Goal: Task Accomplishment & Management: Manage account settings

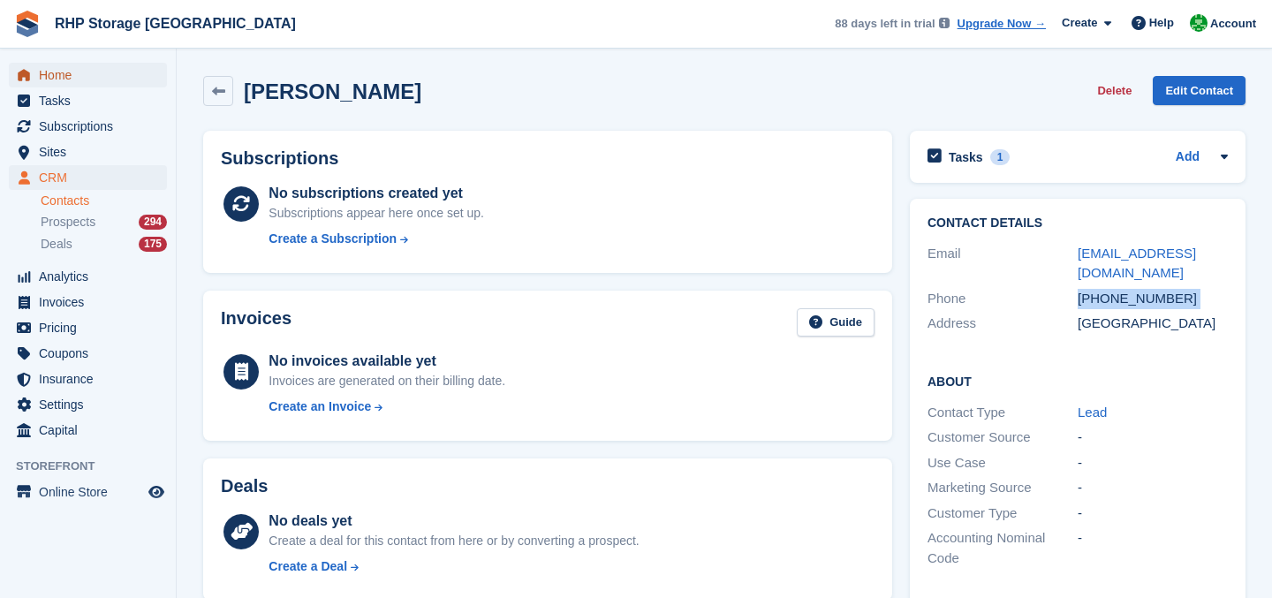
click at [66, 82] on span "Home" at bounding box center [92, 75] width 106 height 25
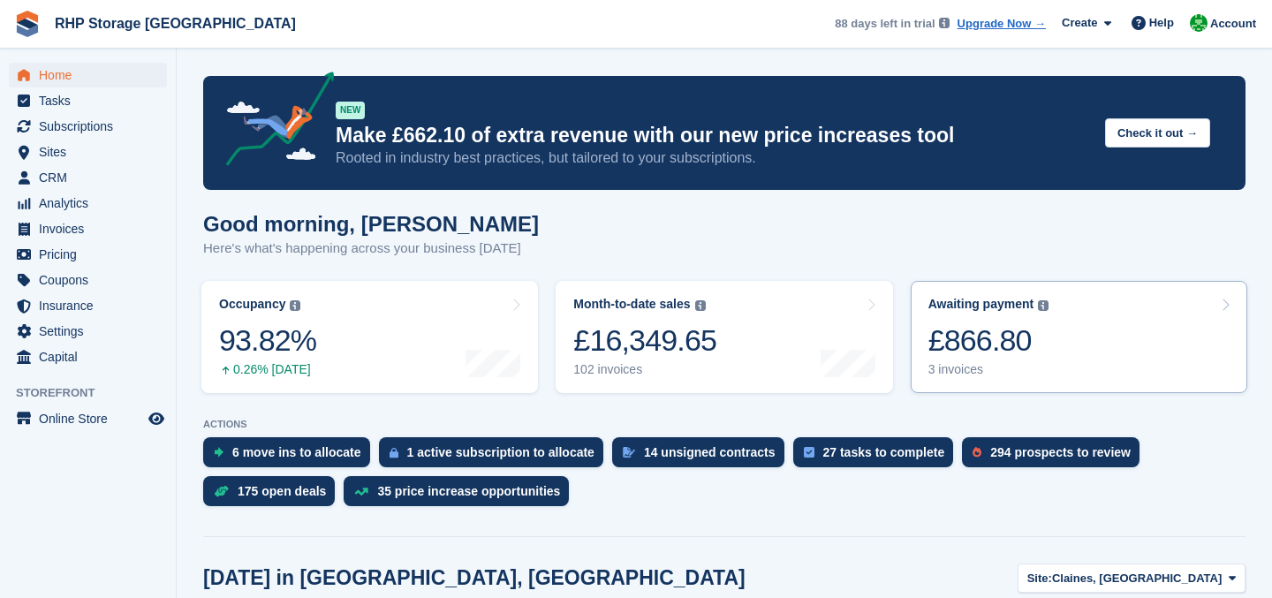
click at [962, 356] on div "£866.80" at bounding box center [988, 340] width 121 height 36
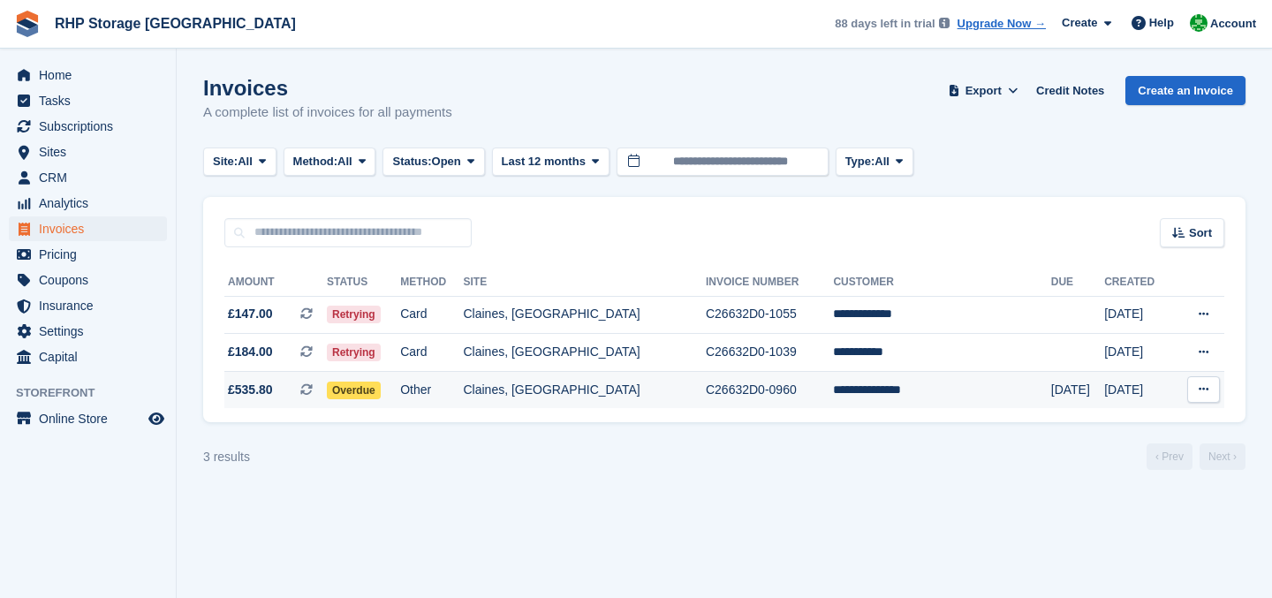
click at [833, 381] on td "C26632D0-0960" at bounding box center [769, 389] width 127 height 37
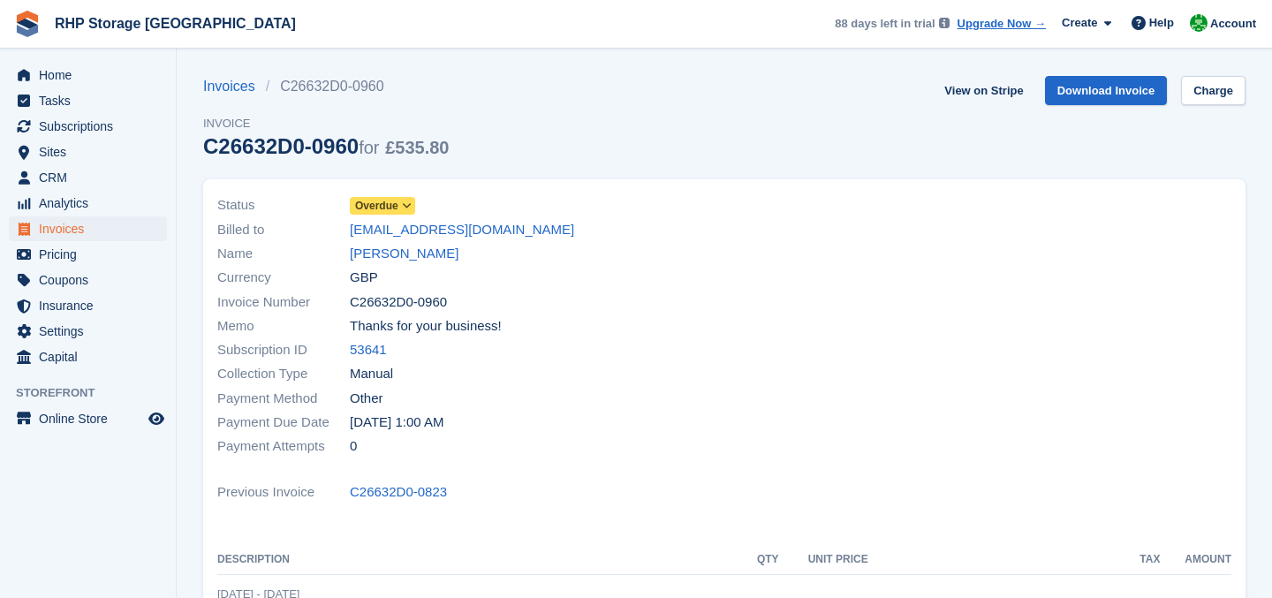
click at [356, 191] on div "Status Overdue Billed to majkowskilu@gmail.com Name Lukas Majkowski Currency GB…" at bounding box center [466, 326] width 518 height 286
click at [368, 208] on span "Overdue" at bounding box center [376, 206] width 43 height 16
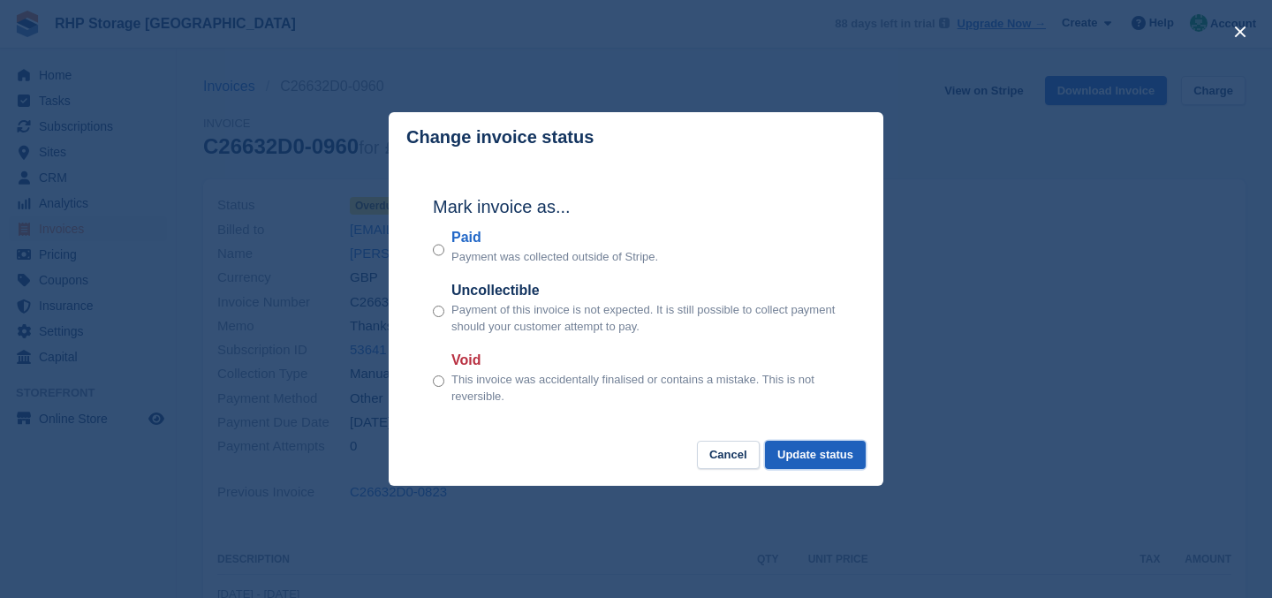
click at [795, 461] on button "Update status" at bounding box center [815, 455] width 101 height 29
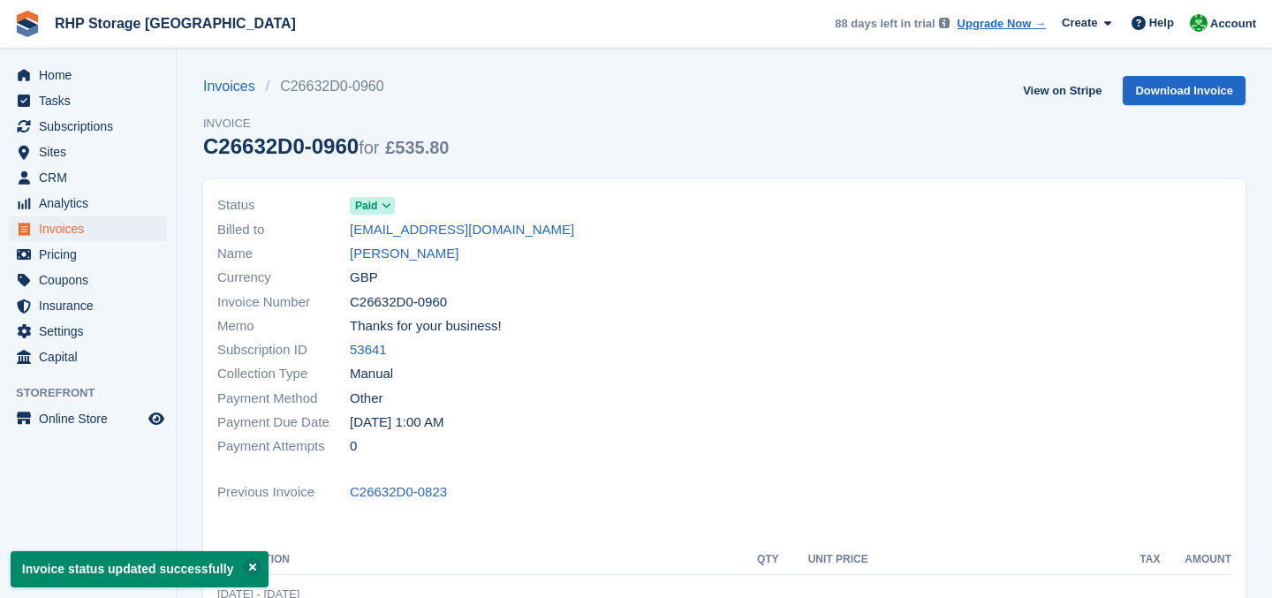
click at [576, 180] on div "Status Paid Billed to majkowskilu@gmail.com Name Lukas Majkowski Currency GBP I…" at bounding box center [724, 495] width 1042 height 632
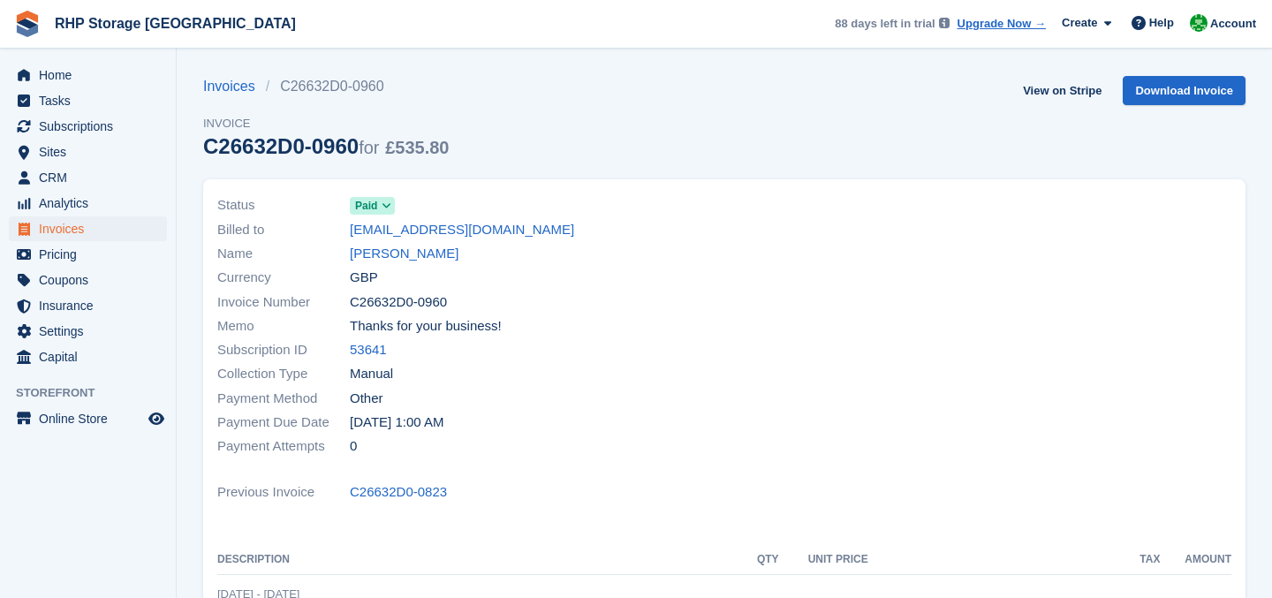
scroll to position [460, 0]
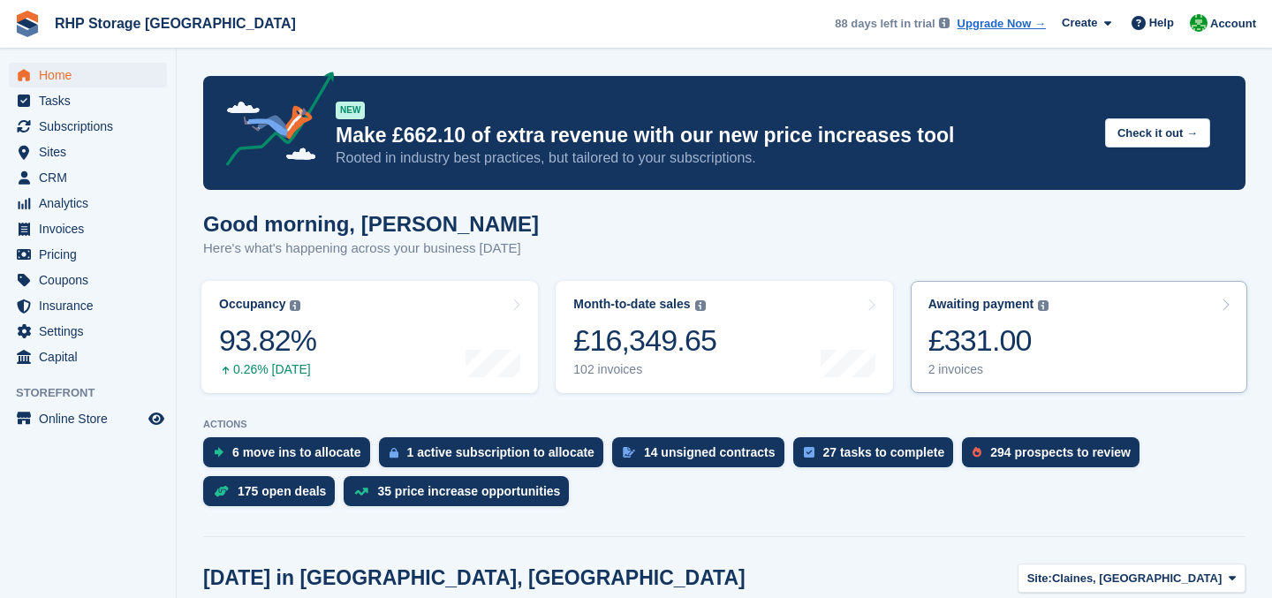
click at [955, 346] on div "£331.00" at bounding box center [988, 340] width 121 height 36
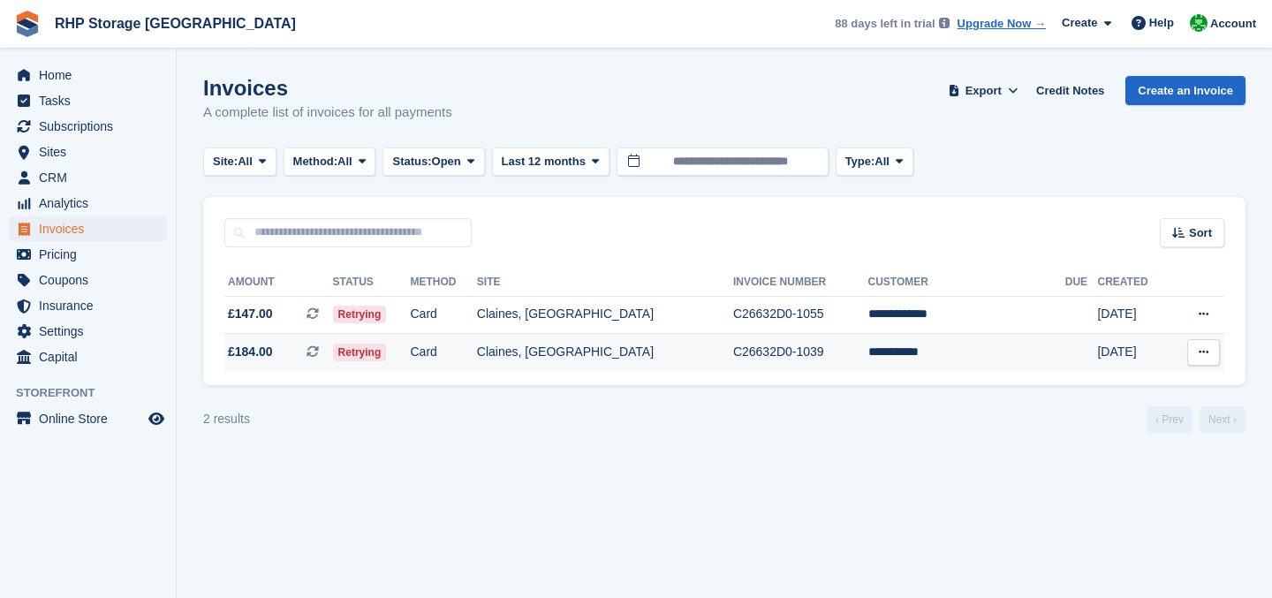
click at [681, 350] on td "Claines, [GEOGRAPHIC_DATA]" at bounding box center [605, 352] width 256 height 37
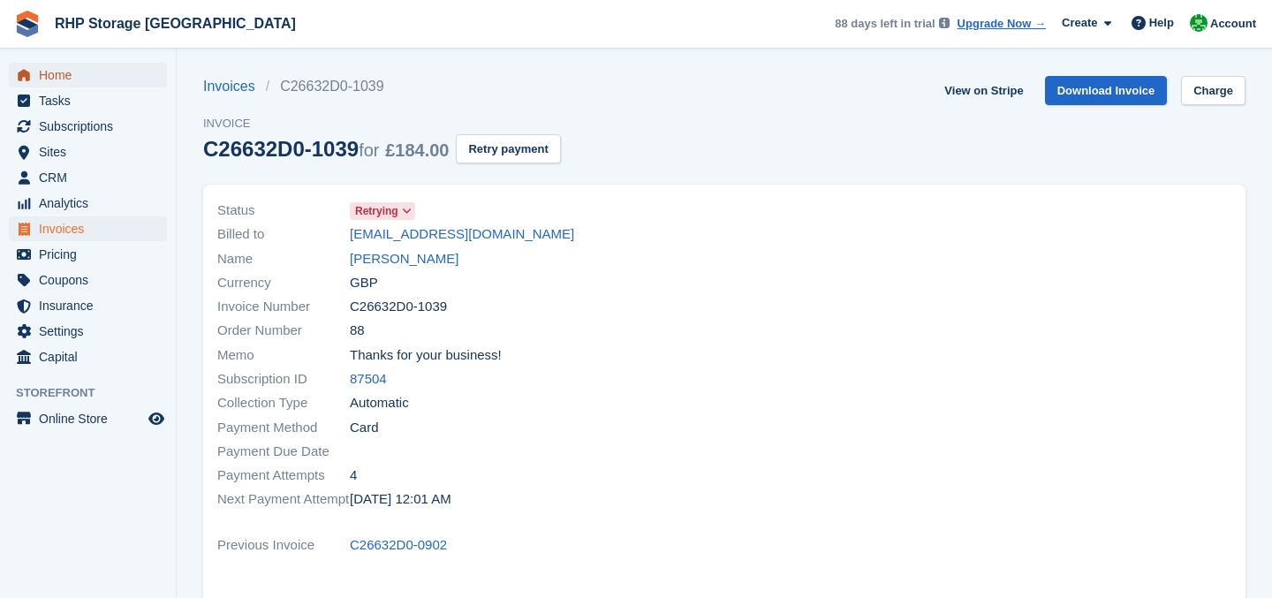
click at [89, 63] on span "Home" at bounding box center [92, 75] width 106 height 25
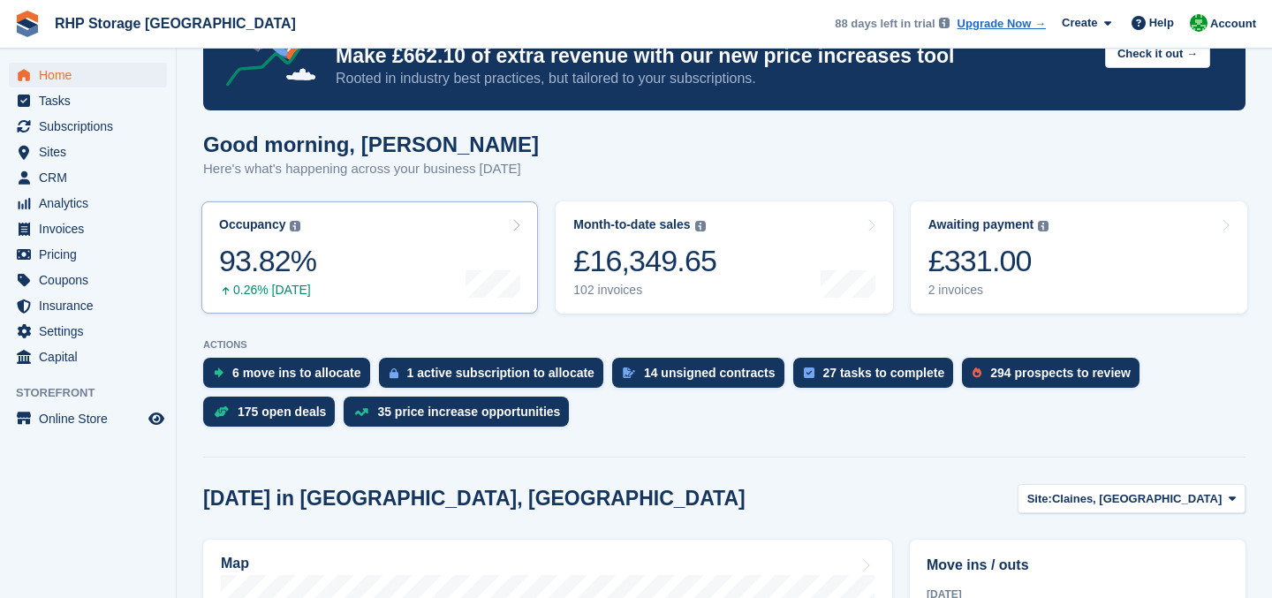
scroll to position [102, 0]
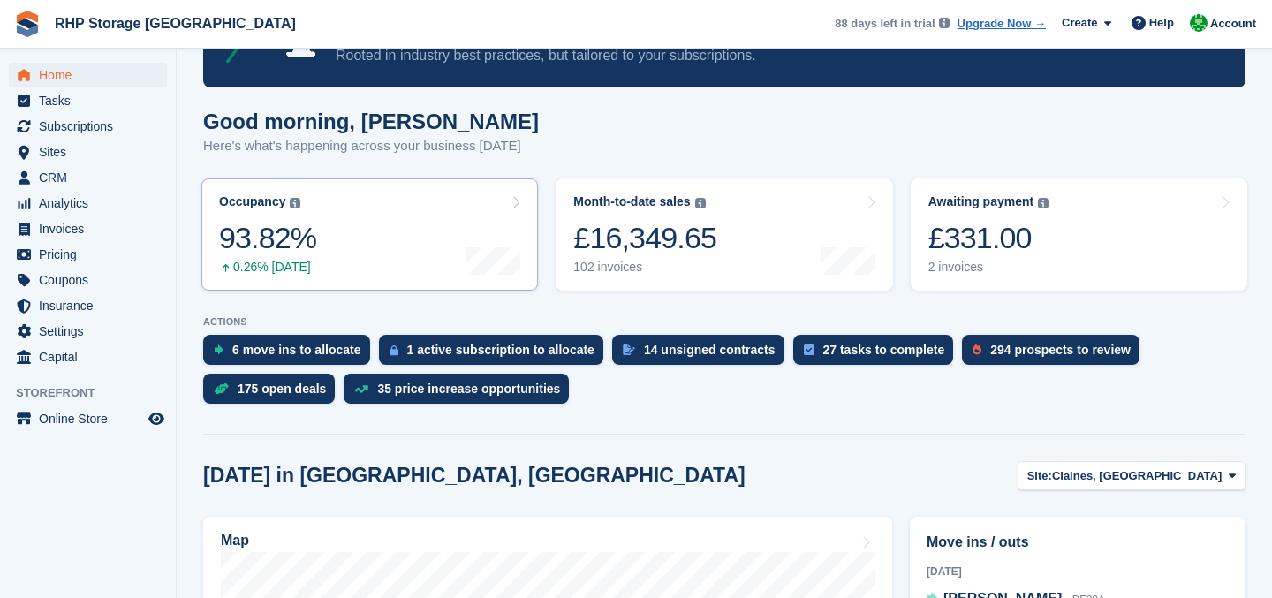
click at [413, 256] on link "Occupancy The percentage of all currently allocated units in terms of area. Inc…" at bounding box center [369, 234] width 336 height 112
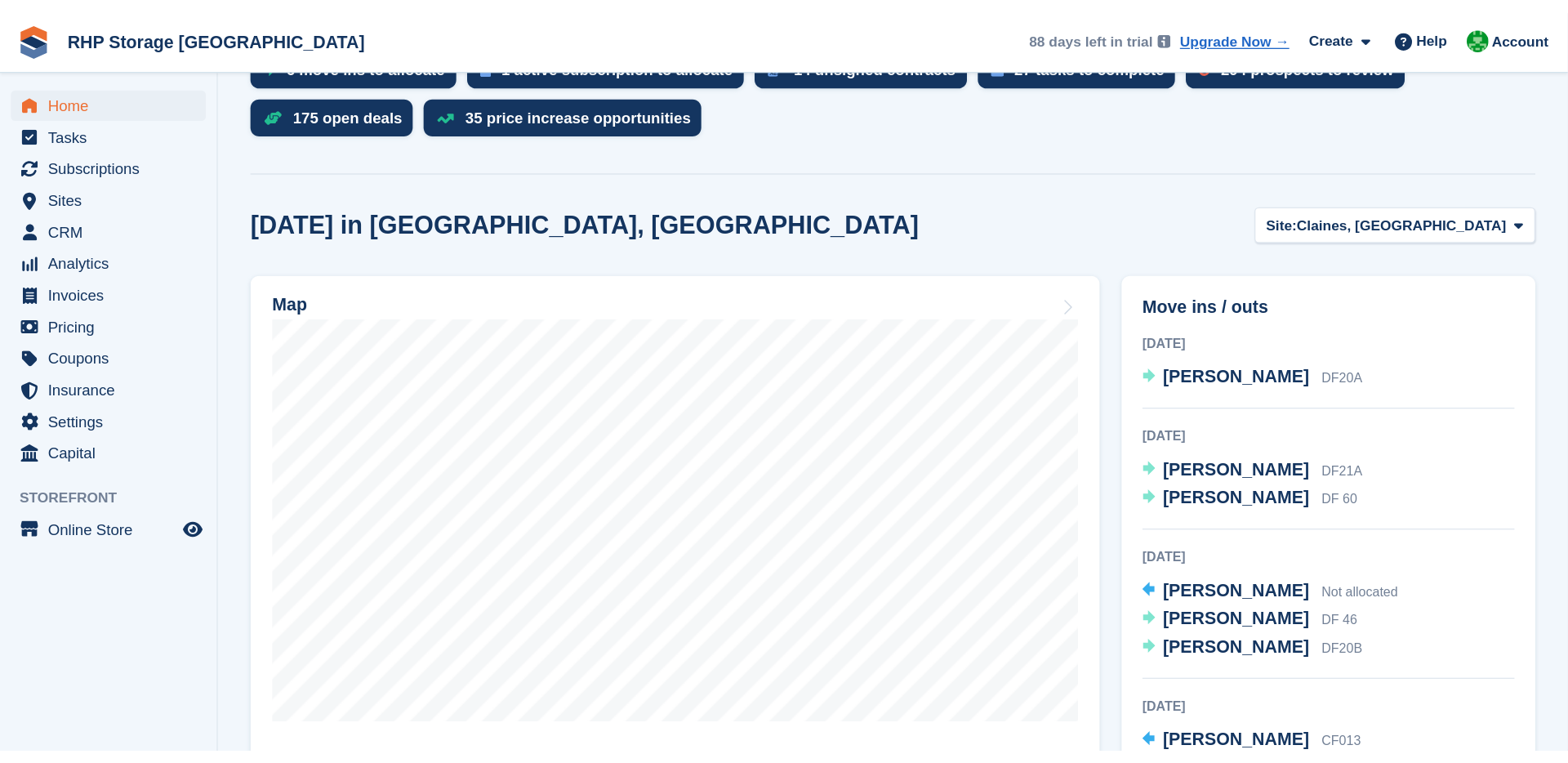
scroll to position [383, 0]
